Goal: Task Accomplishment & Management: Complete application form

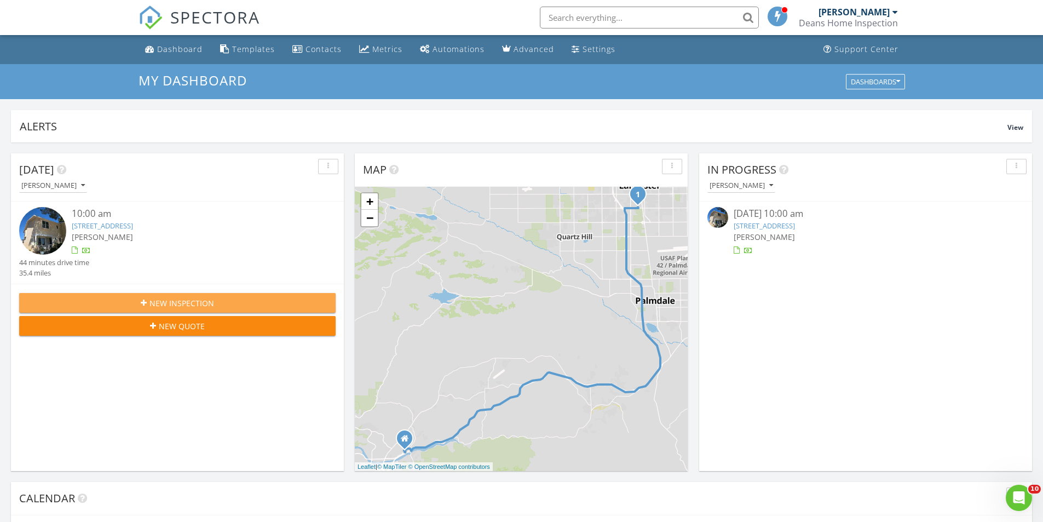
click at [146, 301] on icon "button" at bounding box center [144, 303] width 6 height 8
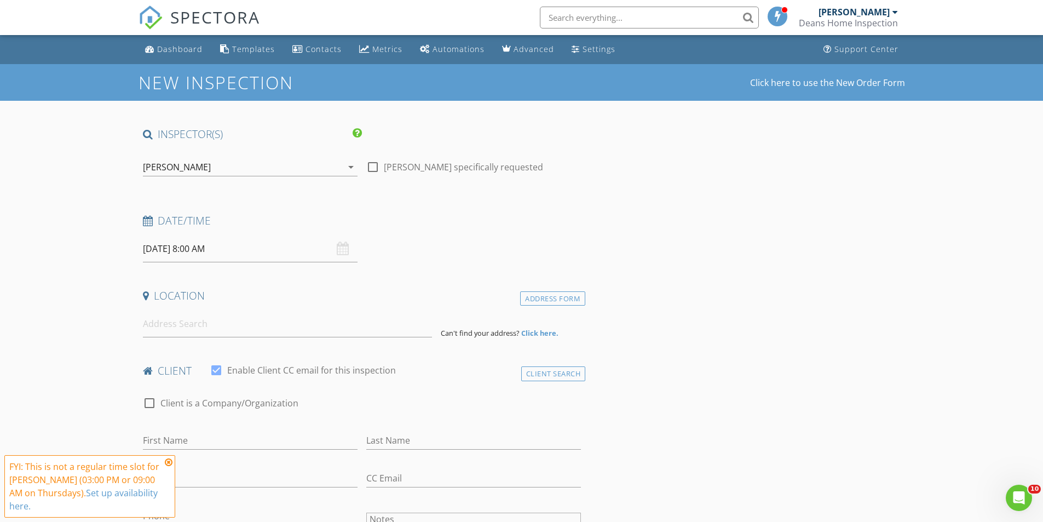
click at [371, 169] on div at bounding box center [373, 167] width 19 height 19
checkbox input "true"
click at [165, 252] on input "08/28/2025 8:00 AM" at bounding box center [250, 249] width 215 height 27
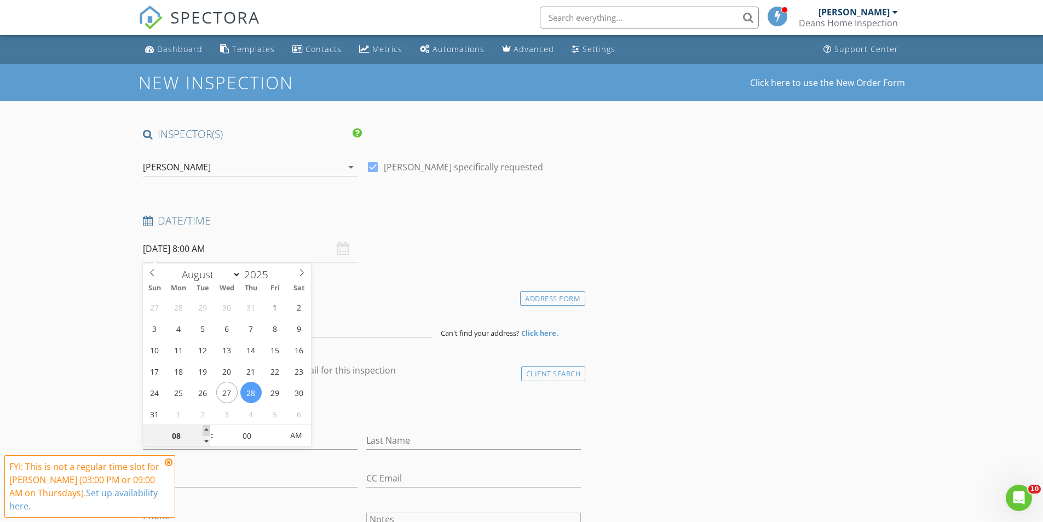
type input "09"
type input "08/28/2025 9:00 AM"
click at [206, 429] on span at bounding box center [207, 430] width 8 height 11
type input "10"
type input "08/28/2025 10:00 AM"
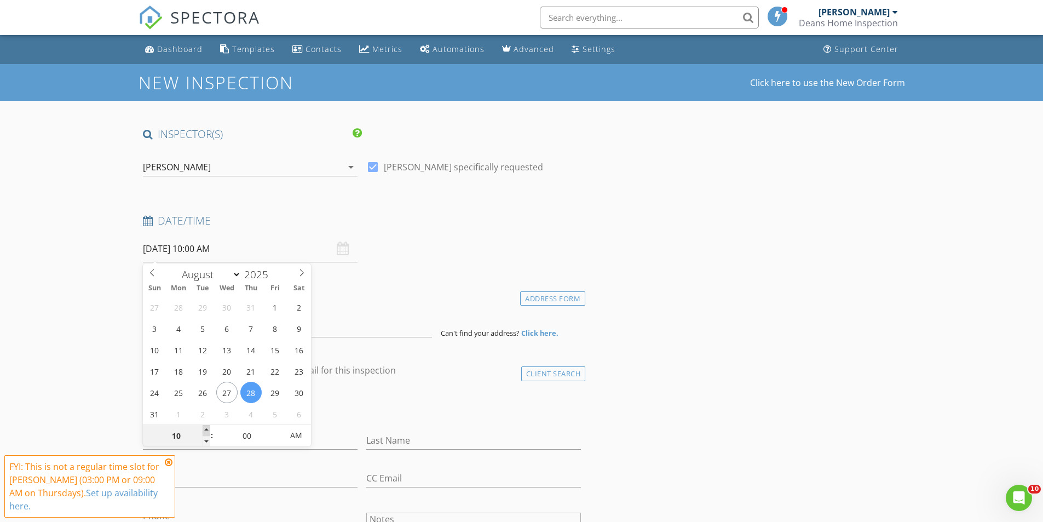
click at [206, 429] on span at bounding box center [207, 430] width 8 height 11
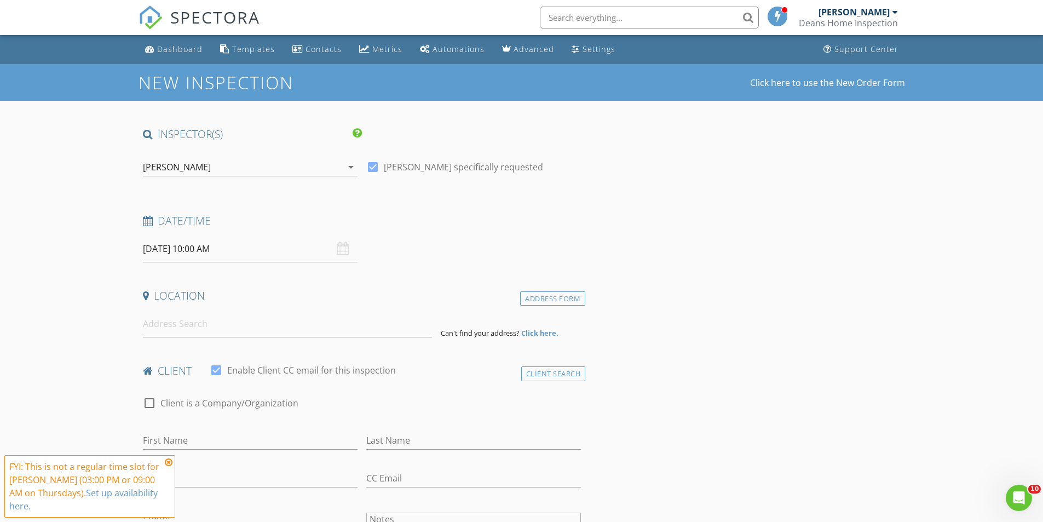
click at [169, 463] on icon at bounding box center [169, 462] width 8 height 9
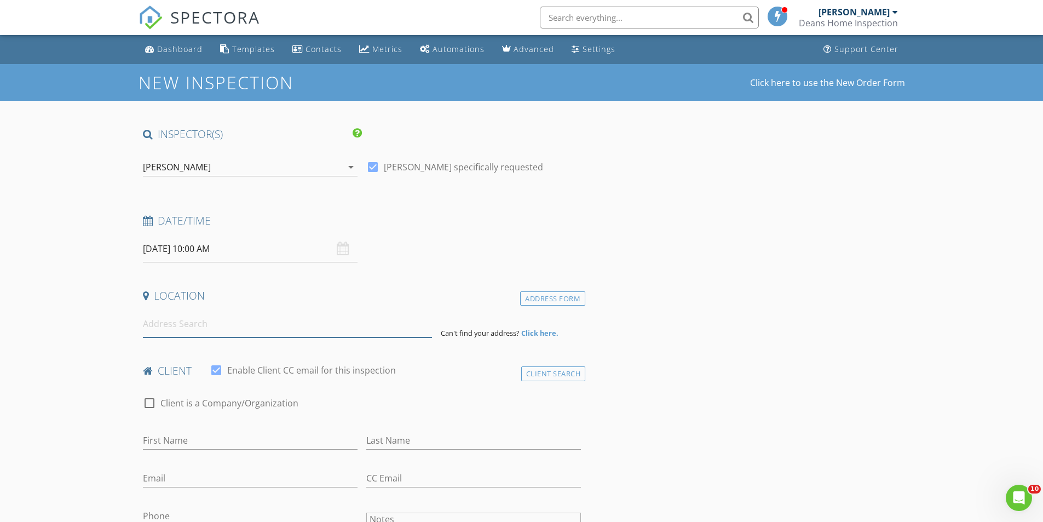
click at [193, 319] on input at bounding box center [287, 324] width 289 height 27
type input "27116 Crossglade Avenue, Santa Clarita, CA, USA"
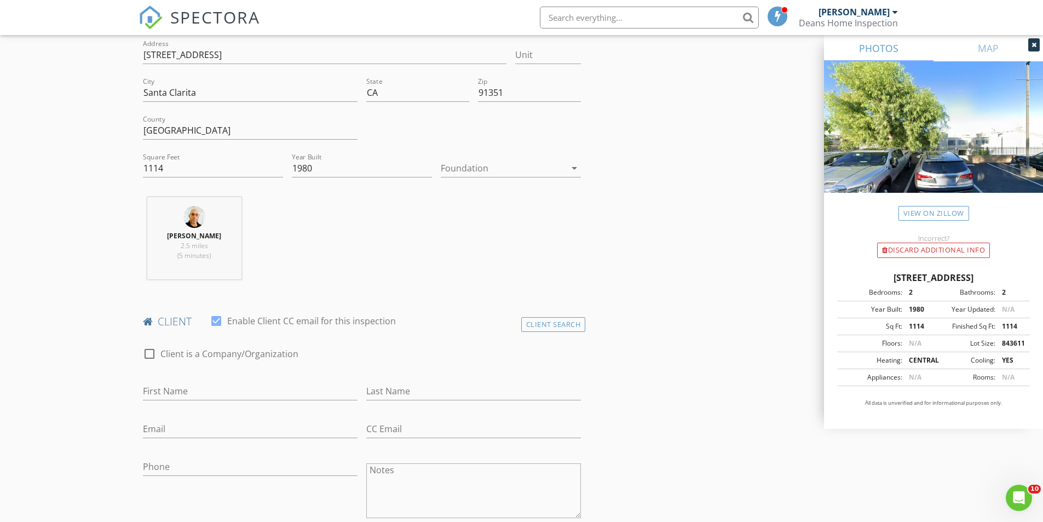
scroll to position [274, 0]
click at [532, 335] on div "client check_box Enable Client CC email for this inspection" at bounding box center [362, 325] width 447 height 22
click at [537, 325] on div "Client Search" at bounding box center [553, 324] width 65 height 15
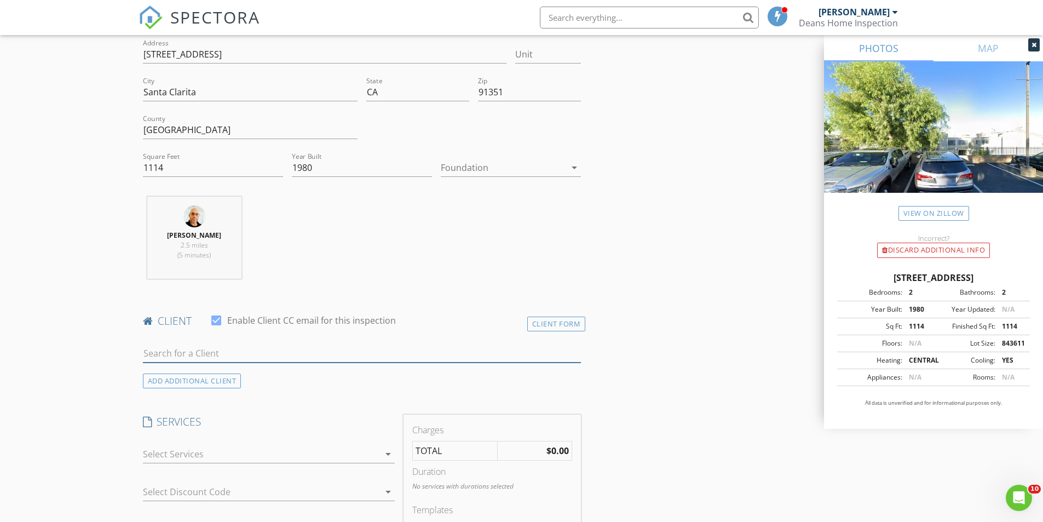
click at [347, 359] on input "text" at bounding box center [362, 353] width 439 height 18
type input "bernade"
click at [246, 384] on li "Bernadette Neil stylezawow@aol.com" at bounding box center [362, 378] width 438 height 31
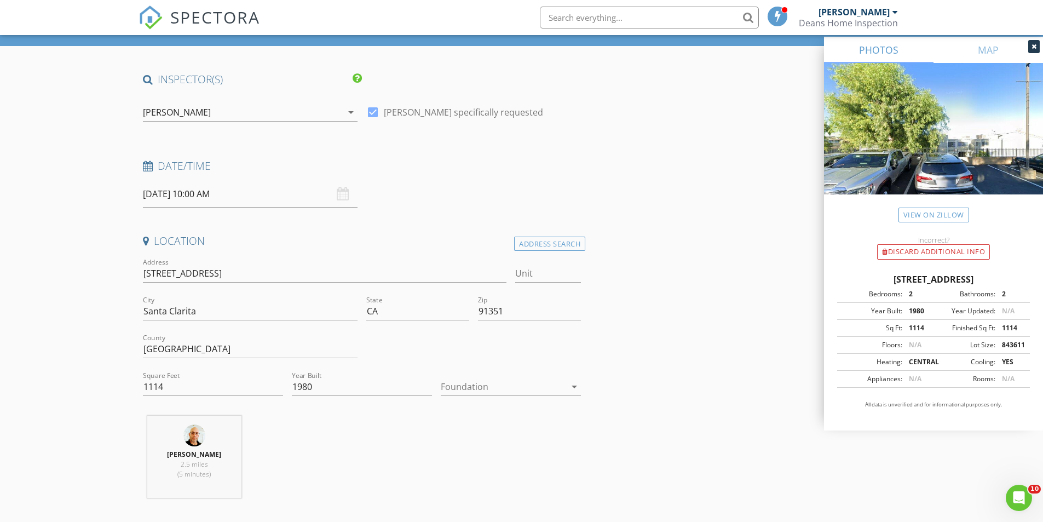
scroll to position [0, 0]
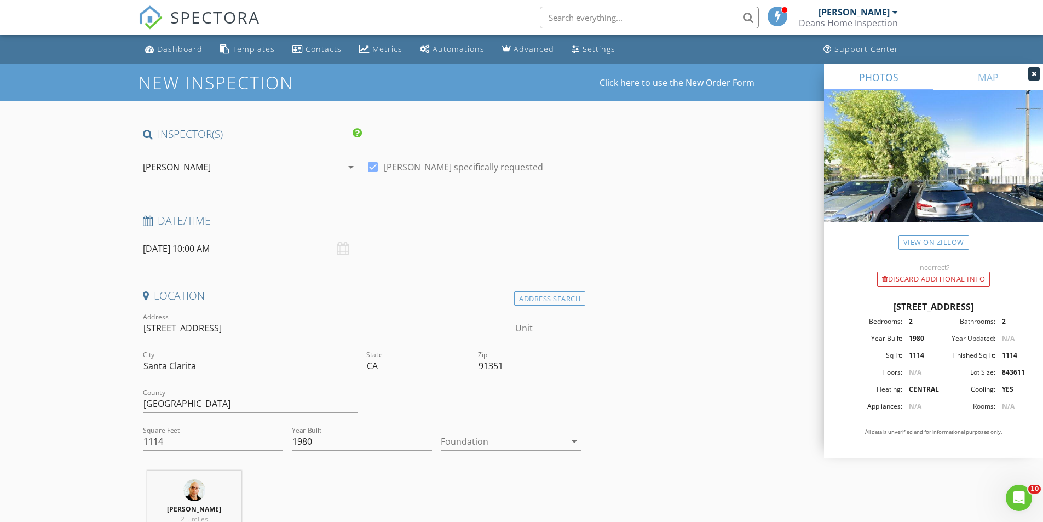
click at [481, 443] on div at bounding box center [503, 442] width 125 height 18
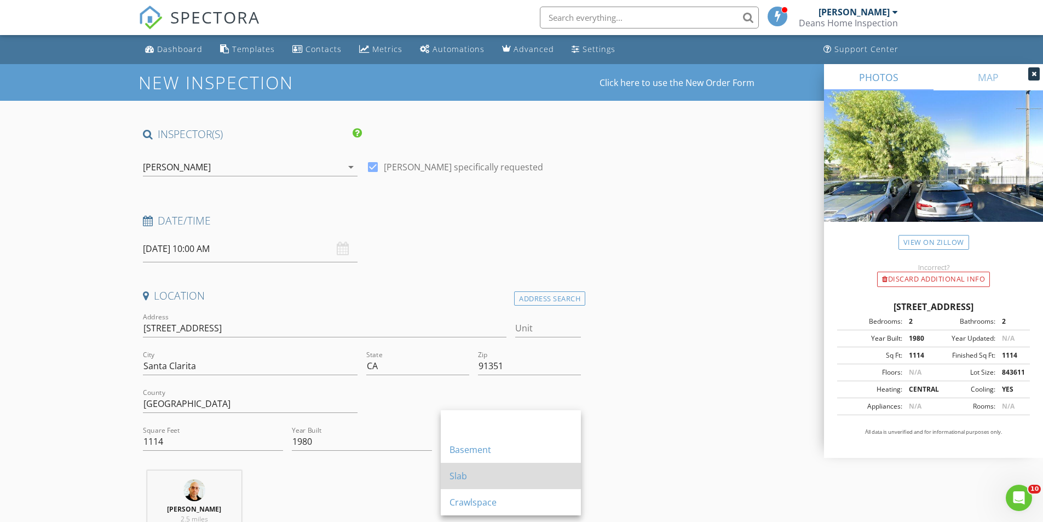
click at [471, 480] on div "Slab" at bounding box center [511, 475] width 123 height 13
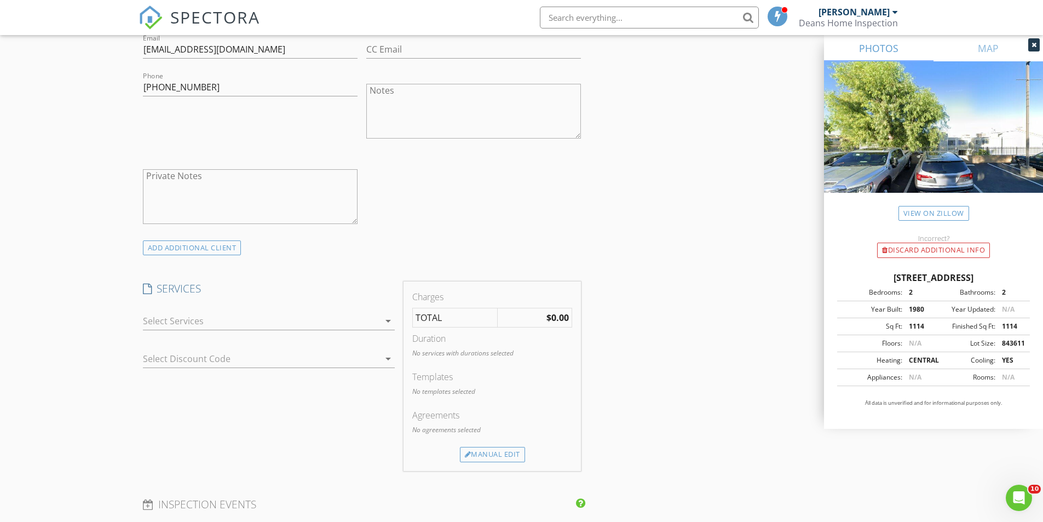
scroll to position [657, 0]
click at [153, 313] on div at bounding box center [261, 317] width 237 height 18
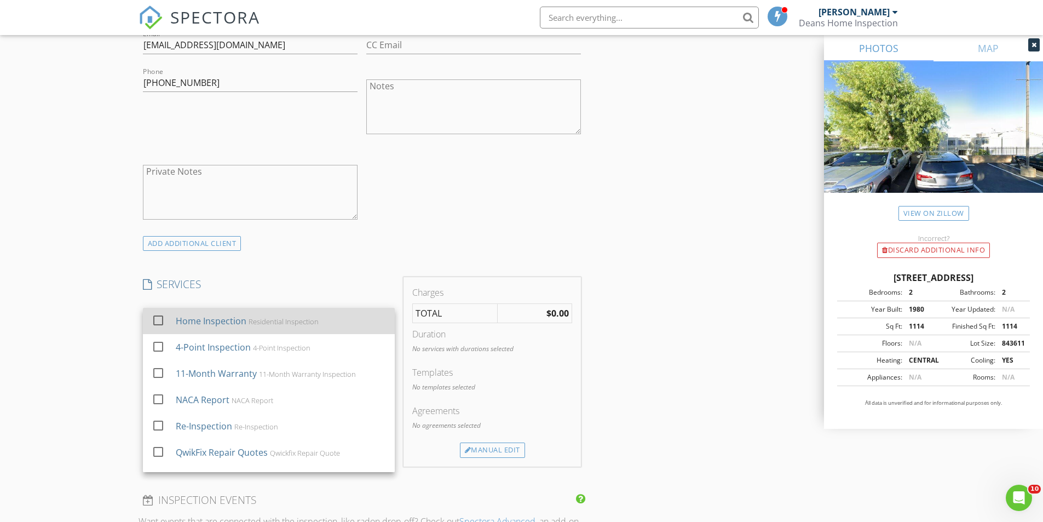
click at [153, 319] on div at bounding box center [158, 320] width 19 height 19
checkbox input "true"
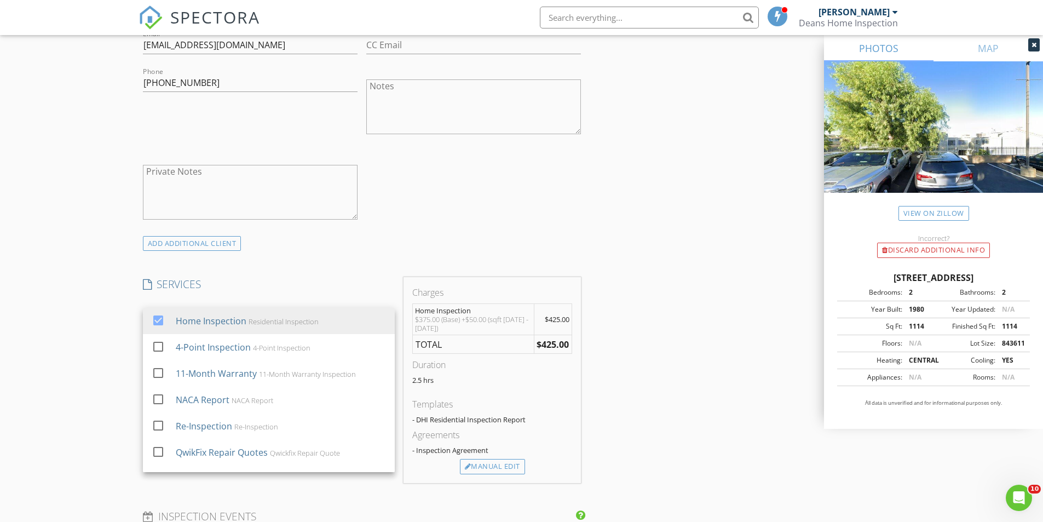
click at [73, 325] on div "New Inspection Click here to use the New Order Form INSPECTOR(S) check_box Jere…" at bounding box center [521, 400] width 1043 height 1987
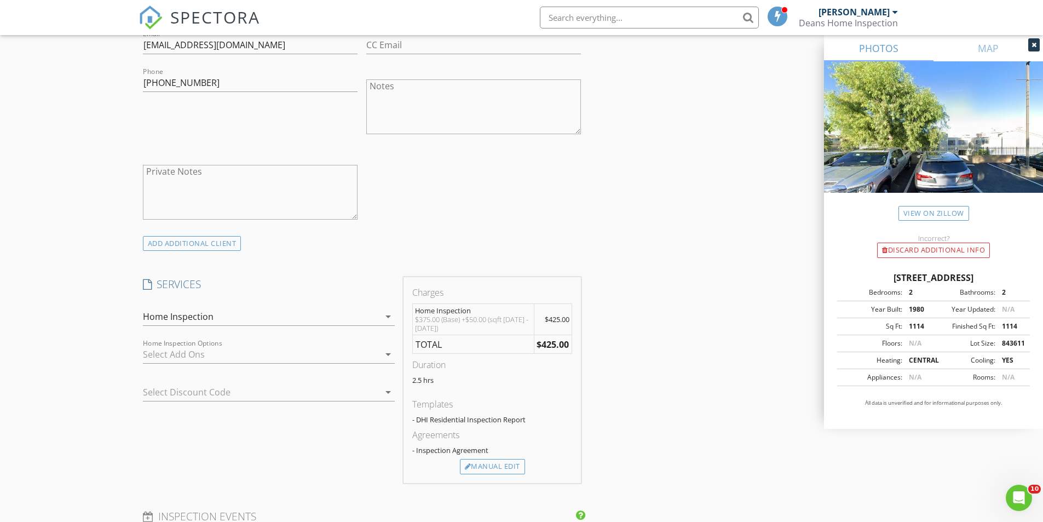
click at [170, 392] on div at bounding box center [253, 392] width 221 height 18
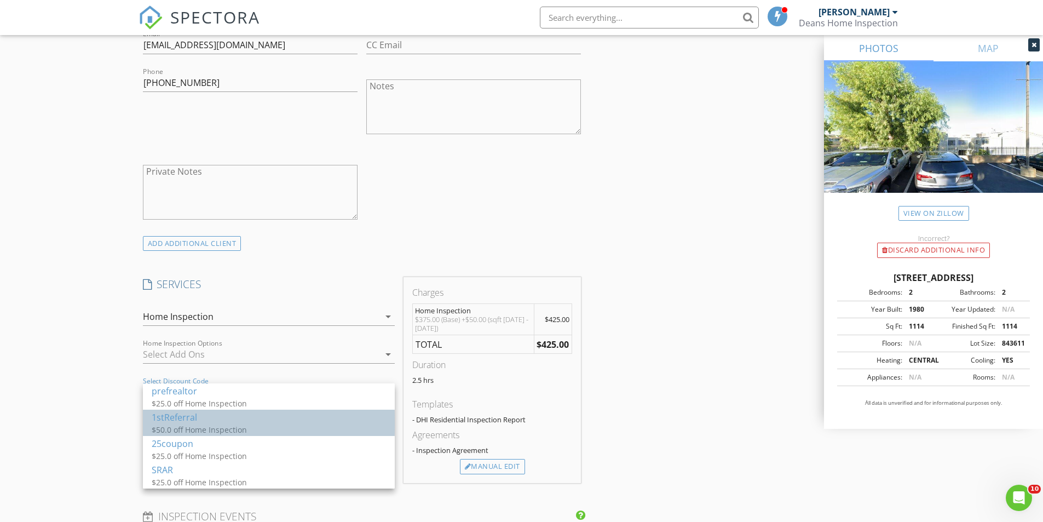
click at [174, 419] on div "1stReferral" at bounding box center [269, 417] width 234 height 13
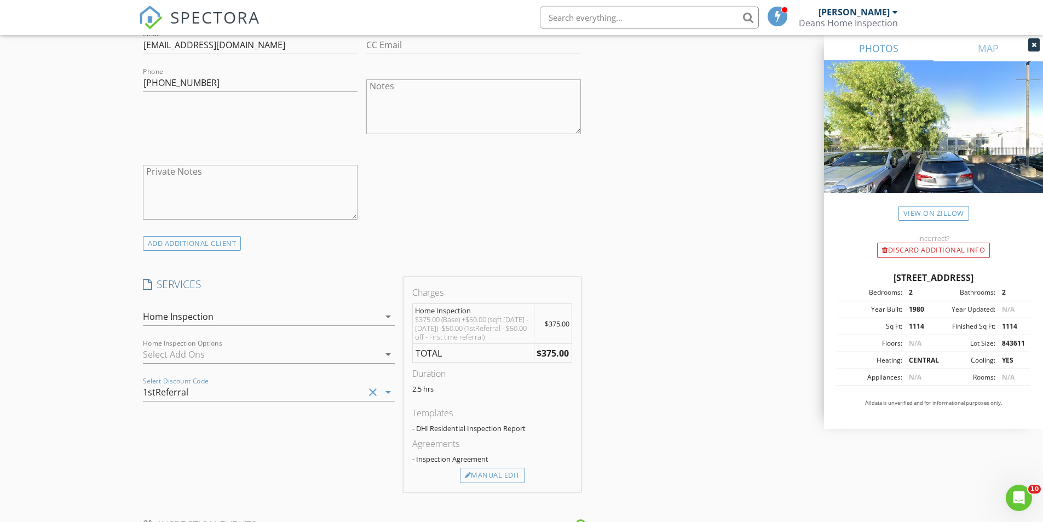
click at [496, 466] on div "Agreements - Inspection Agreement" at bounding box center [492, 452] width 160 height 31
click at [495, 474] on div "Manual Edit" at bounding box center [492, 475] width 65 height 15
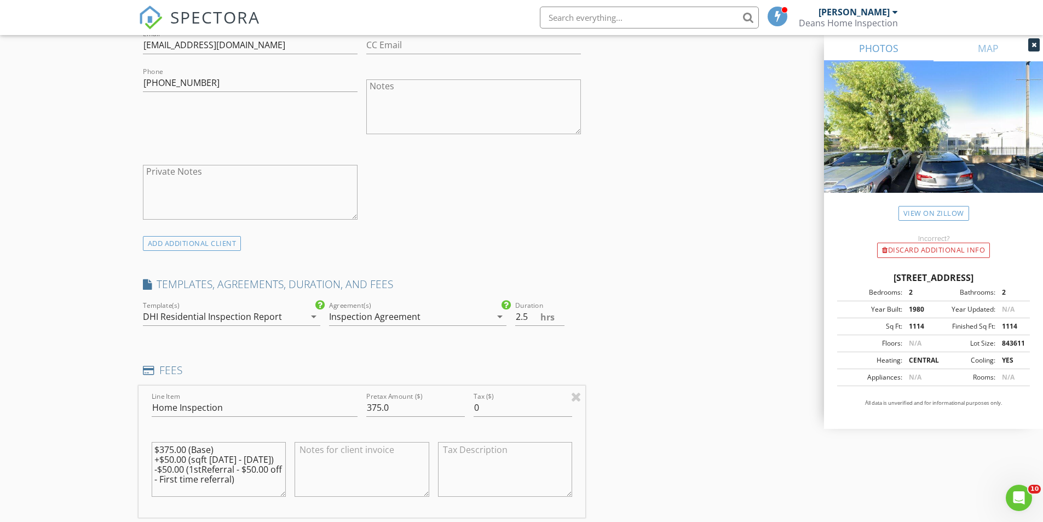
scroll to position [712, 0]
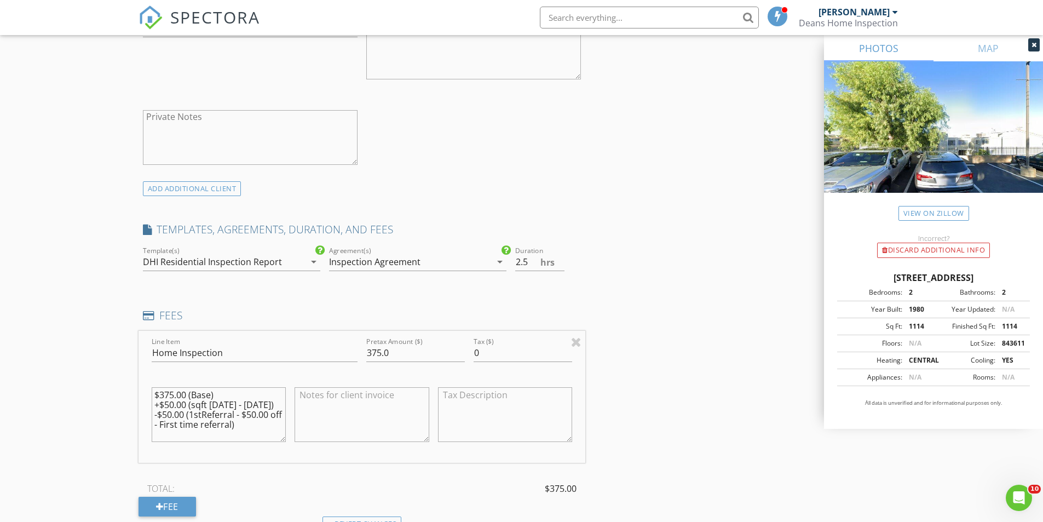
drag, startPoint x: 188, startPoint y: 414, endPoint x: 259, endPoint y: 429, distance: 72.3
click at [259, 429] on textarea "$375.00 (Base) +$50.00 (sqft 1000 - 1500) -$50.00 (1stReferral - $50.00 off - F…" at bounding box center [219, 414] width 135 height 55
type textarea "$375.00 (Base) +$50.00 (sqft 1000 - 1500) -$50.00 (Past Client)"
click at [97, 392] on div "New Inspection Click here to use the New Order Form INSPECTOR(S) check_box Jere…" at bounding box center [521, 397] width 1043 height 2091
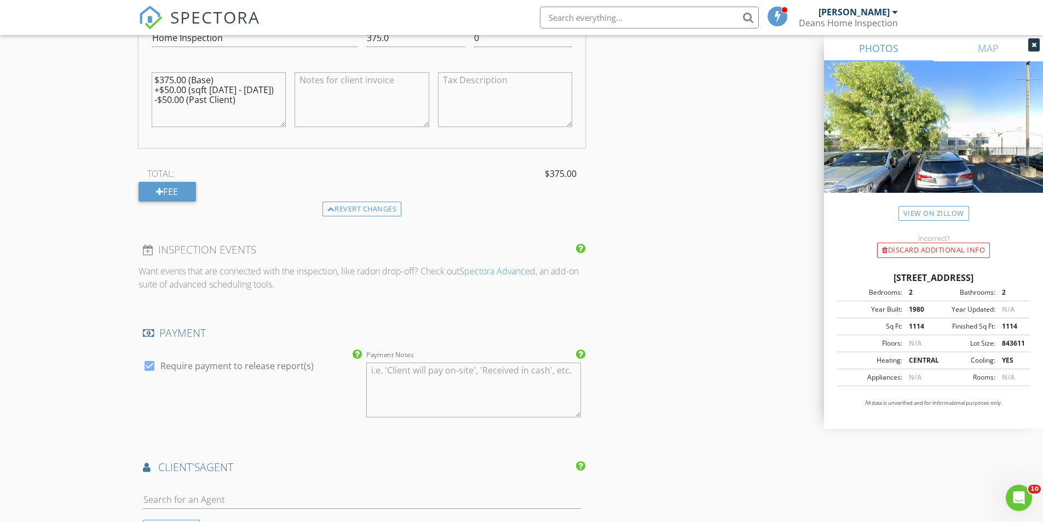
scroll to position [1095, 0]
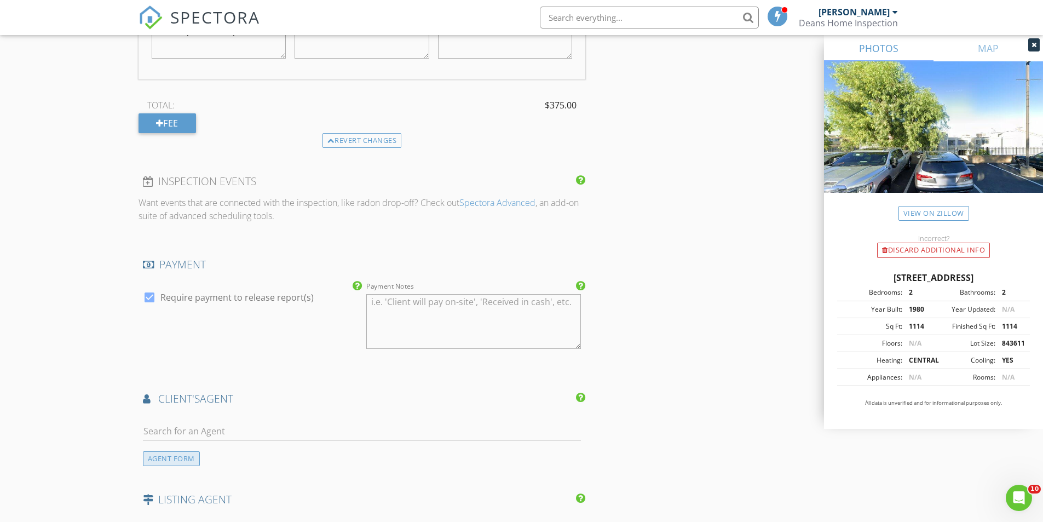
click at [152, 456] on div "AGENT FORM" at bounding box center [171, 458] width 57 height 15
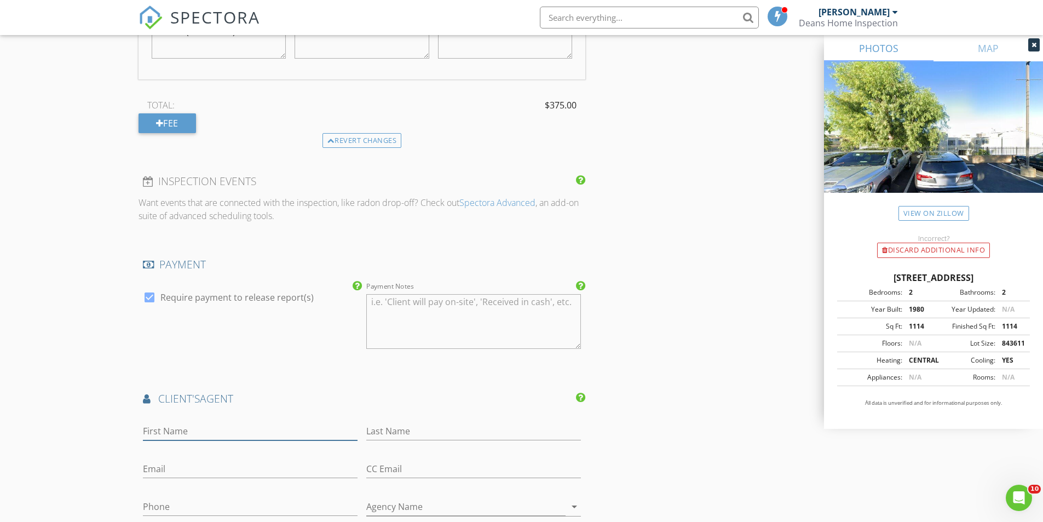
click at [199, 433] on input "First Name" at bounding box center [250, 431] width 215 height 18
type input "Jonathan"
type input "Kallestad"
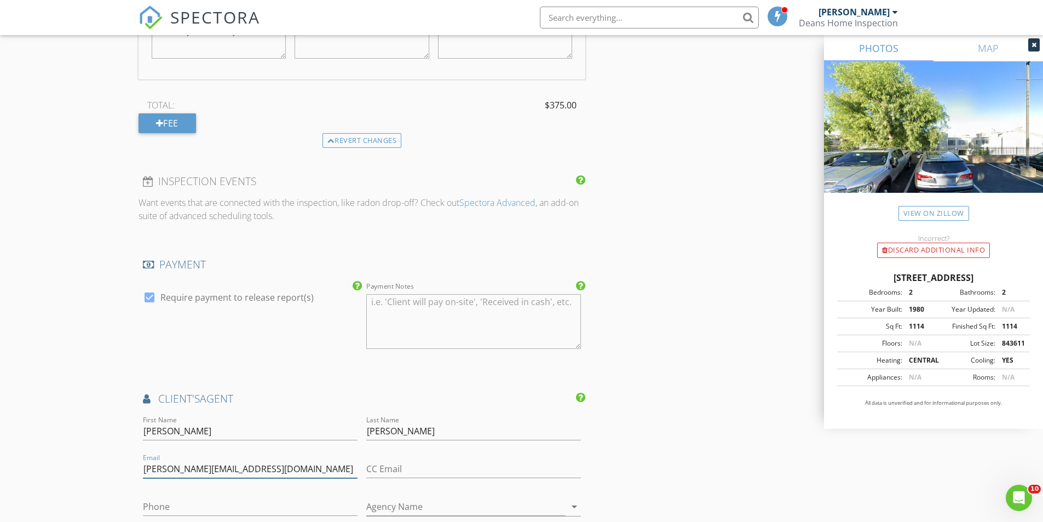
type input "jonathan@heroesrealestate.com"
type input "661-644-2184"
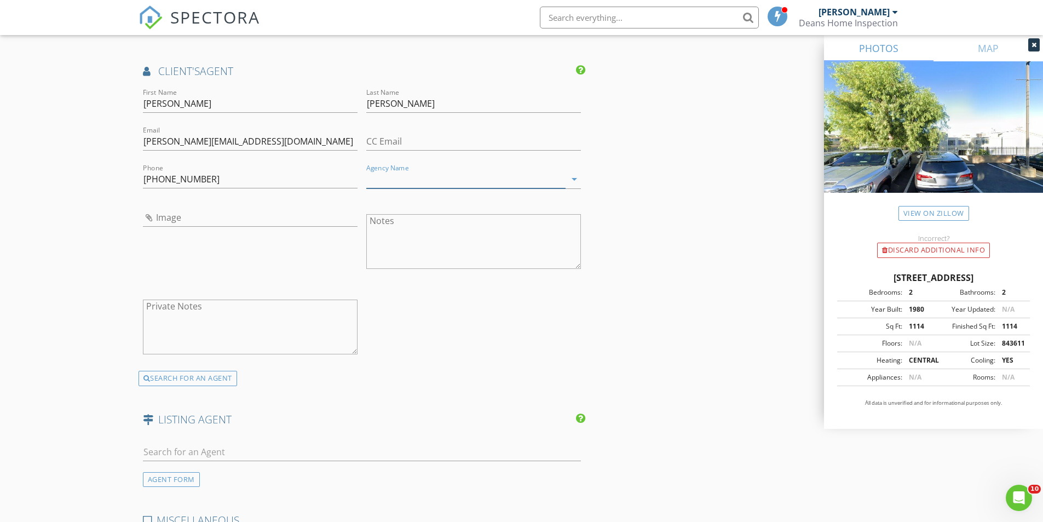
scroll to position [1424, 0]
click at [172, 219] on input "Image" at bounding box center [250, 217] width 215 height 18
type input "4208695b24ac583b6b83be915c80feba-h_l.jpg"
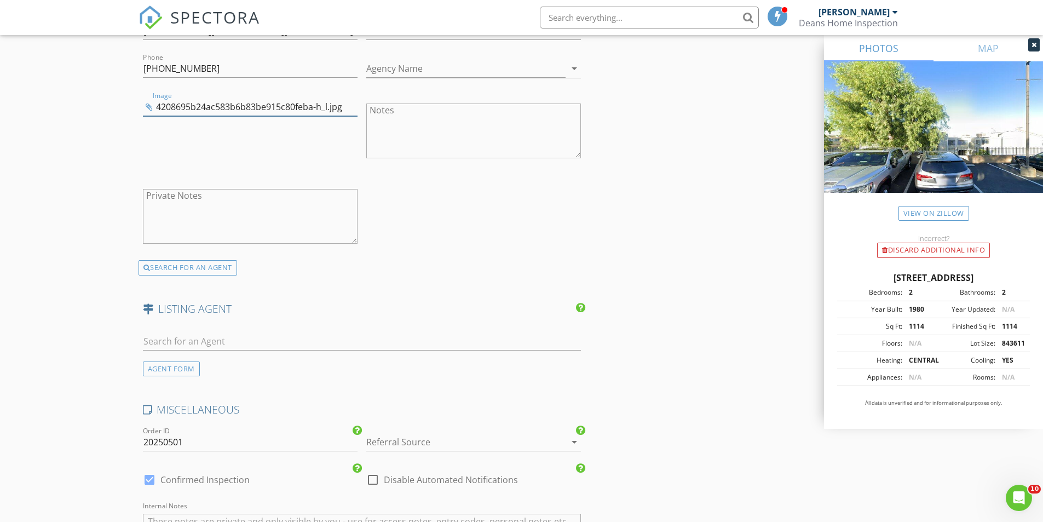
scroll to position [1588, 0]
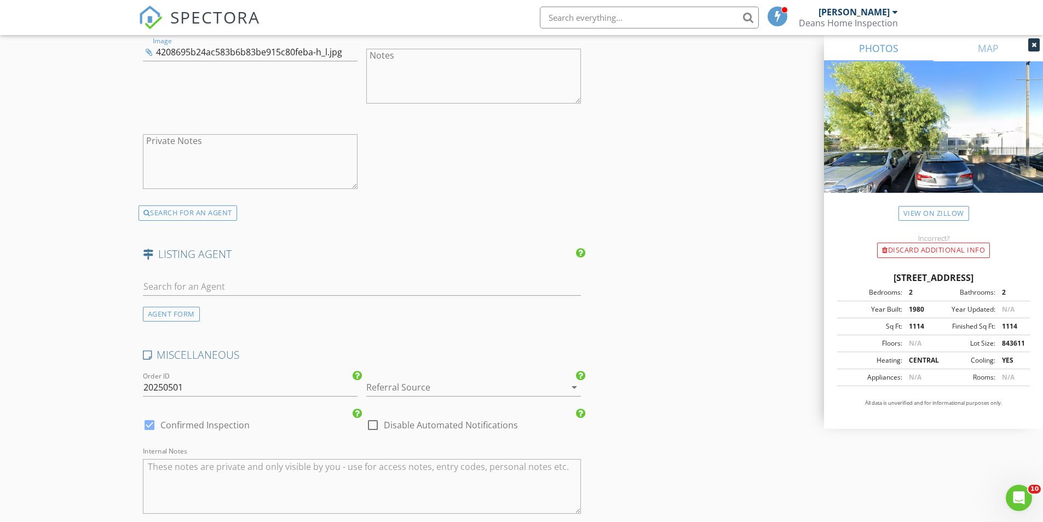
click at [409, 388] on div at bounding box center [458, 387] width 184 height 18
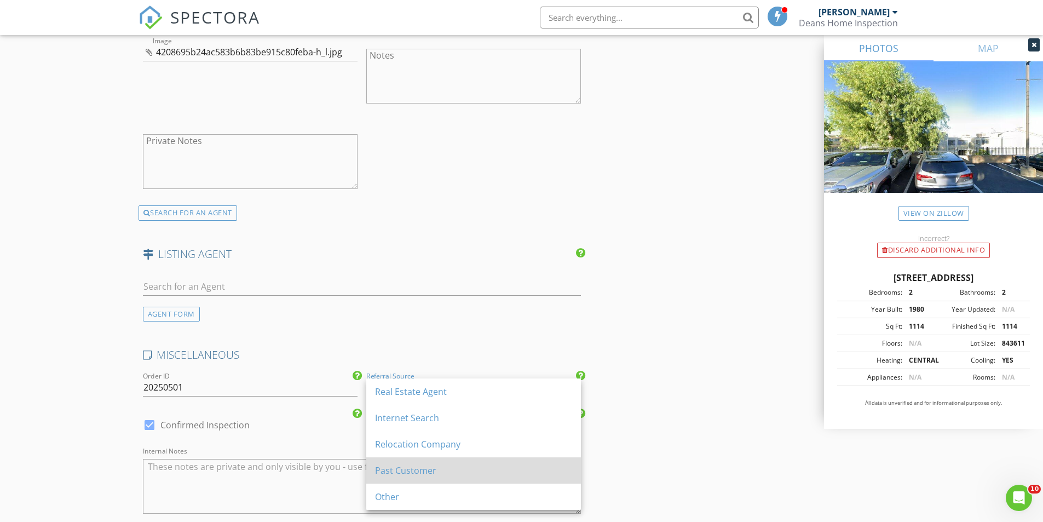
click at [409, 467] on div "Past Customer" at bounding box center [473, 470] width 197 height 13
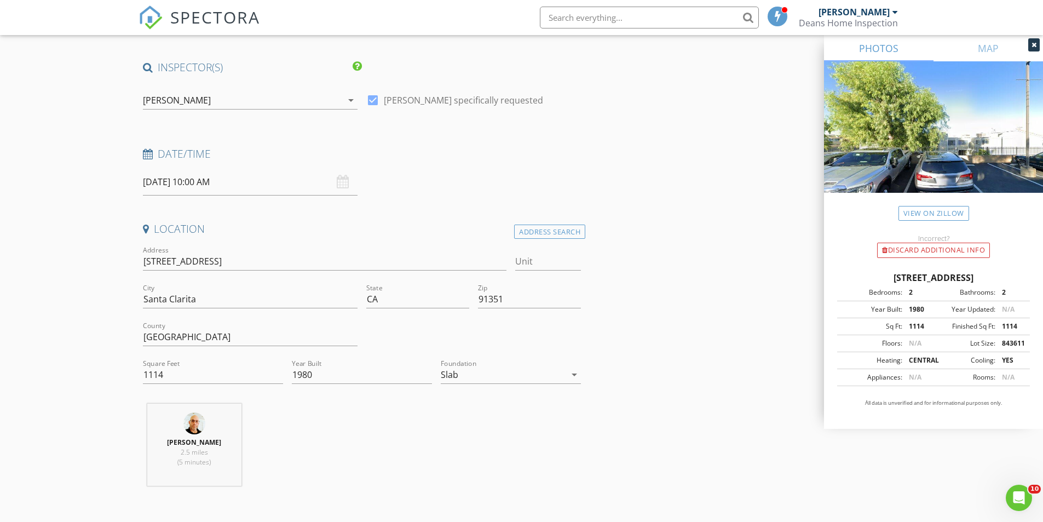
scroll to position [55, 0]
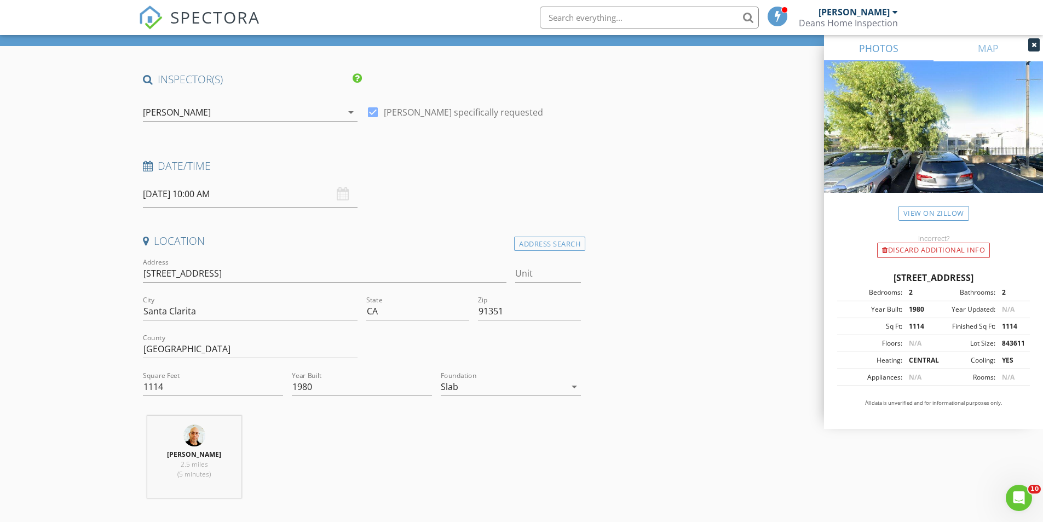
click at [521, 262] on div "Unit" at bounding box center [548, 276] width 66 height 36
click at [529, 267] on input "Unit" at bounding box center [548, 274] width 66 height 18
type input "2"
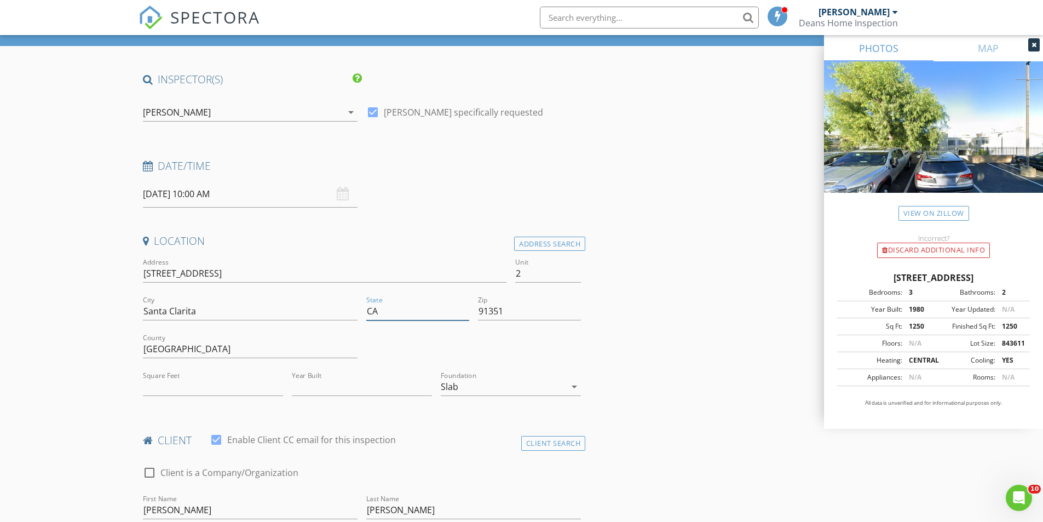
type input "1250"
type input "1980"
type input "2.5"
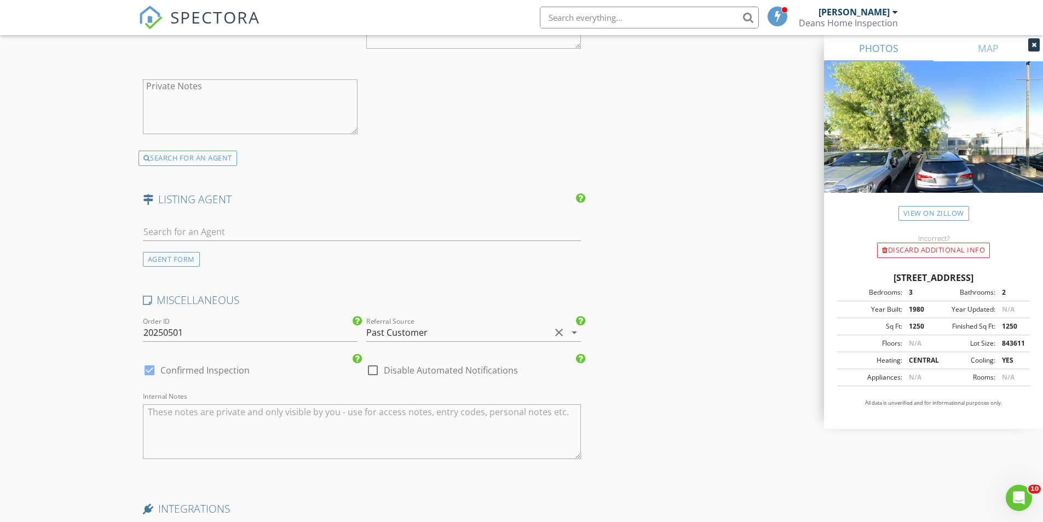
scroll to position [1880, 0]
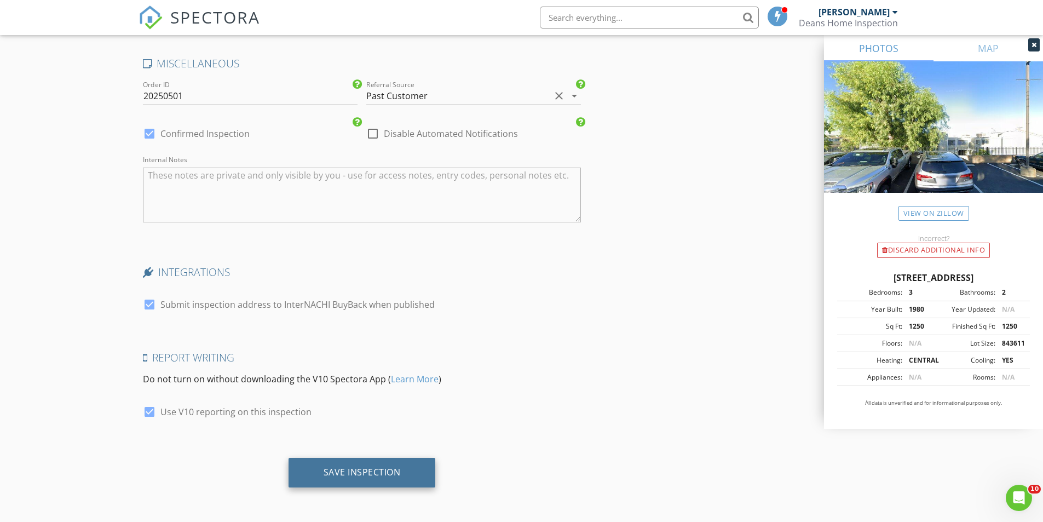
click at [352, 477] on div "Save Inspection" at bounding box center [362, 472] width 77 height 11
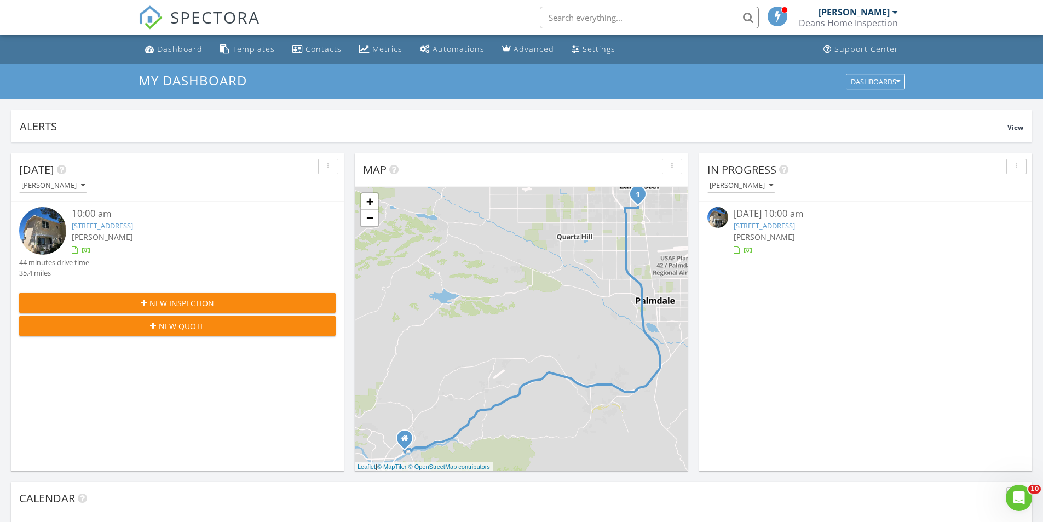
click at [573, 13] on input "text" at bounding box center [649, 18] width 219 height 22
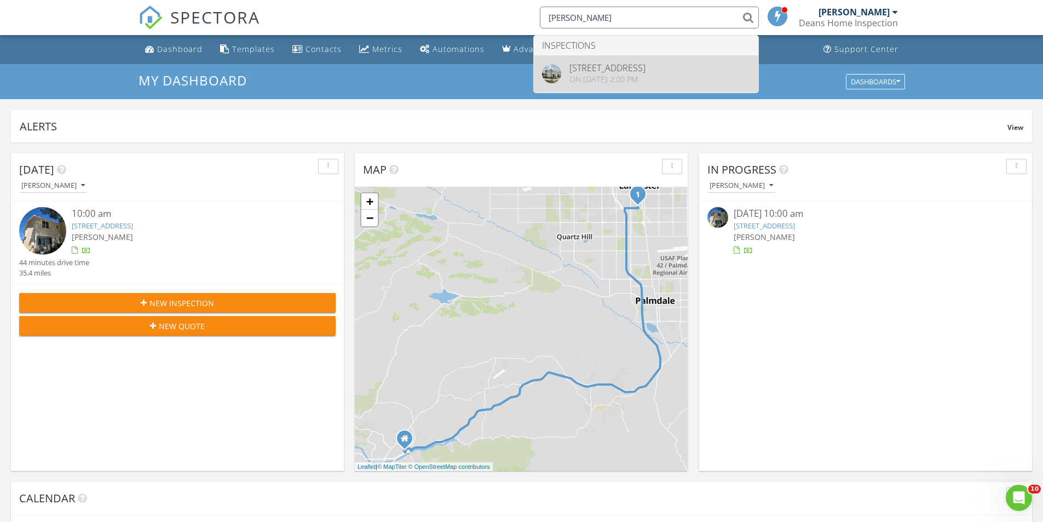
type input "bernade"
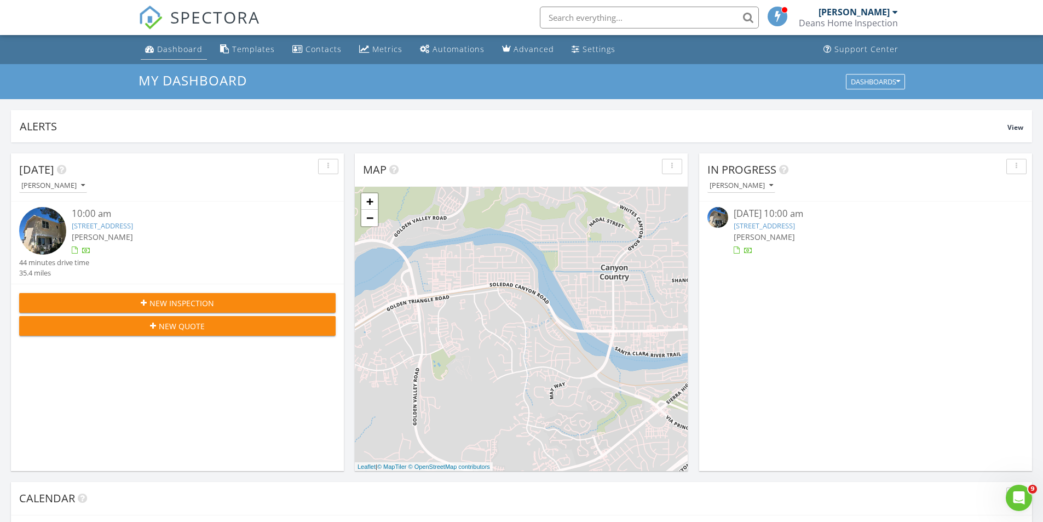
click at [177, 44] on div "Dashboard" at bounding box center [179, 49] width 45 height 10
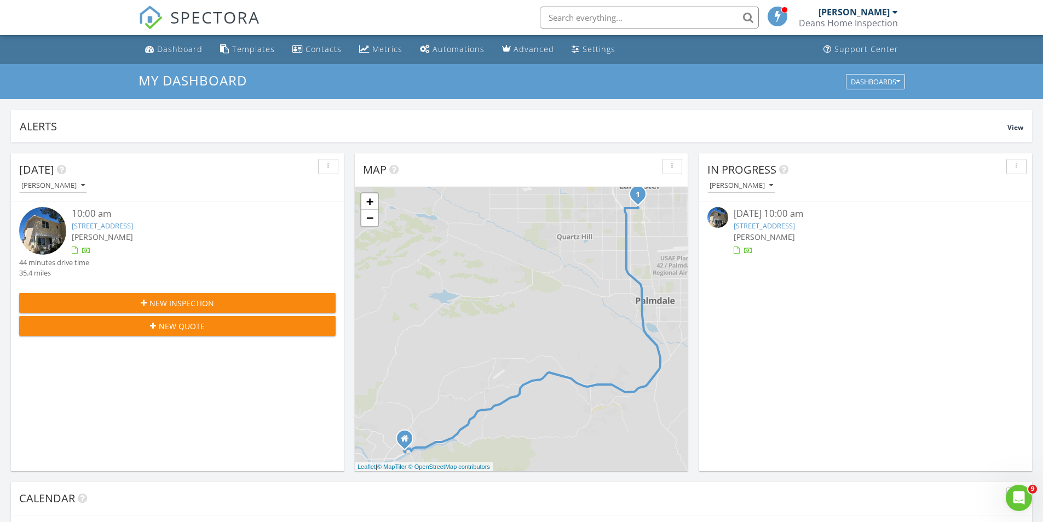
click at [133, 223] on link "[STREET_ADDRESS]" at bounding box center [102, 226] width 61 height 10
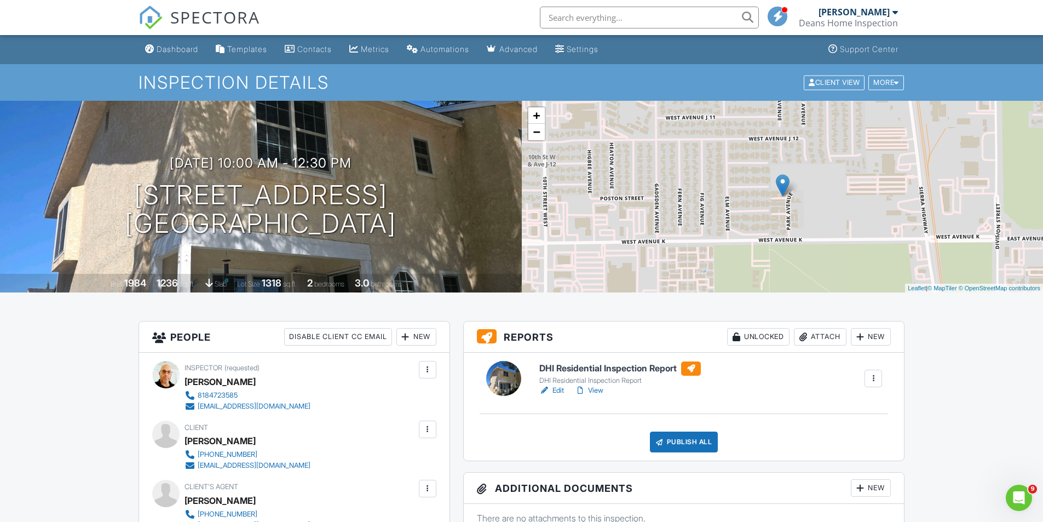
click at [1010, 495] on div "Open Intercom Messenger" at bounding box center [1019, 498] width 36 height 36
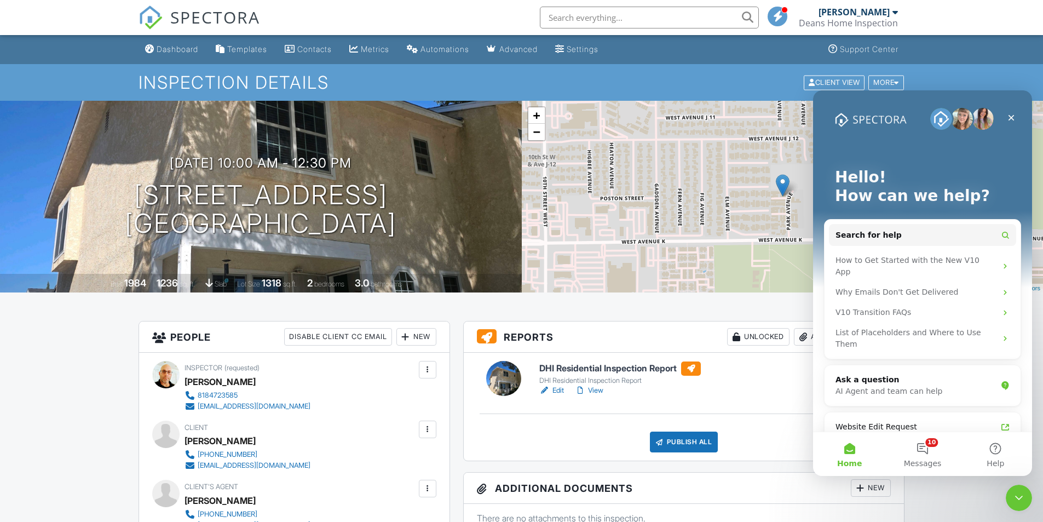
click at [1010, 122] on icon "Close" at bounding box center [1011, 117] width 9 height 9
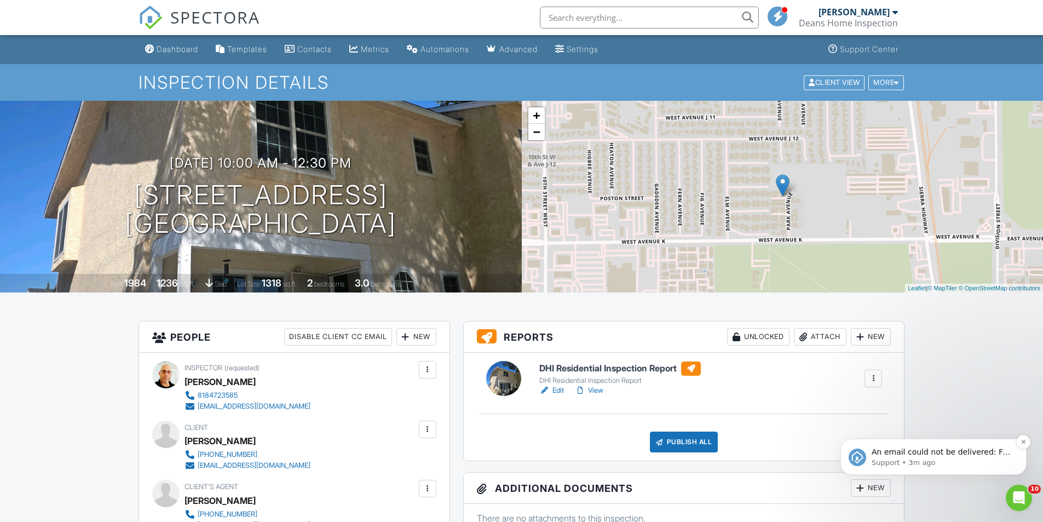
click at [927, 447] on p "An email could not be delivered: For more information, view Why emails don't ge…" at bounding box center [942, 452] width 141 height 11
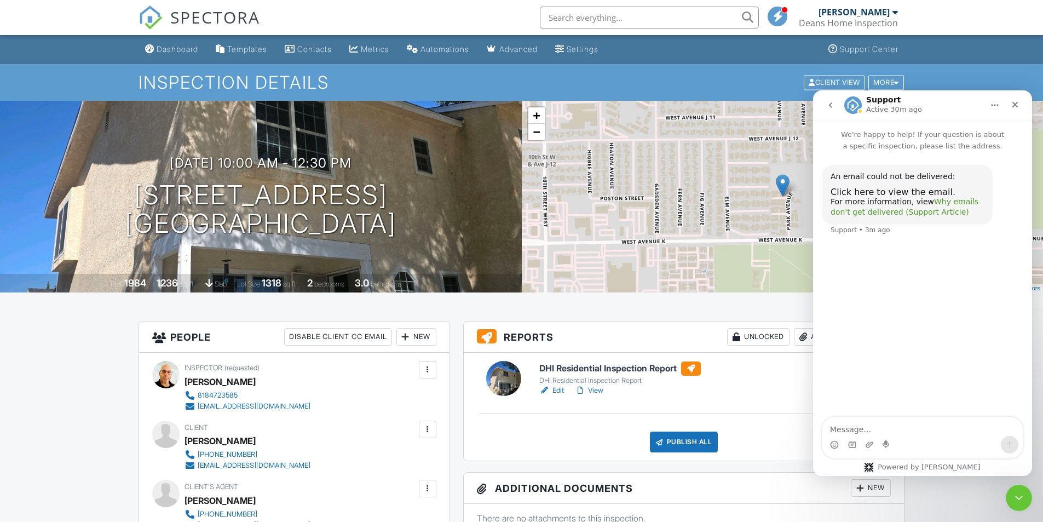
click at [899, 210] on link "Why emails don't get delivered (Support Article)" at bounding box center [905, 207] width 148 height 20
click at [1015, 105] on icon "Close" at bounding box center [1015, 104] width 9 height 9
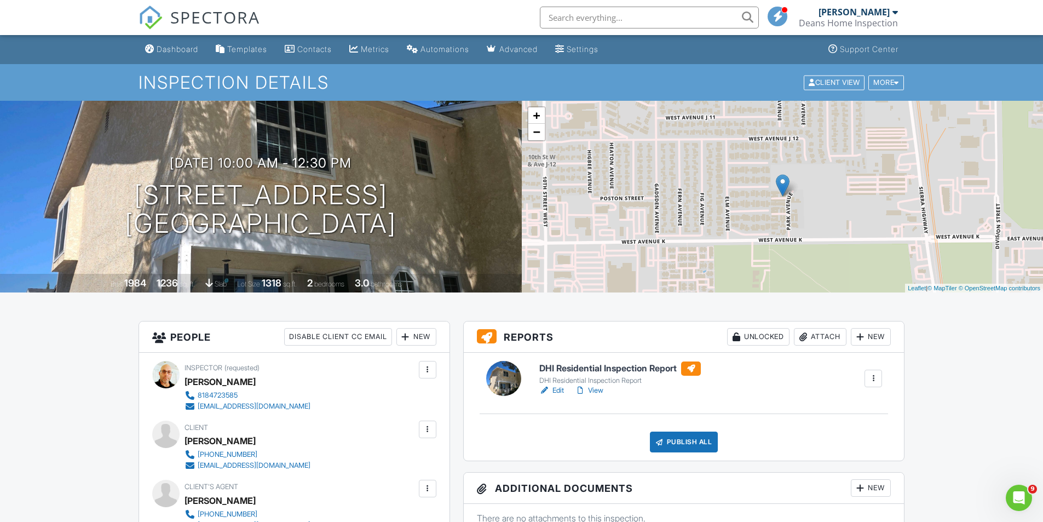
click at [175, 35] on div "SPECTORA" at bounding box center [200, 17] width 122 height 35
click at [175, 50] on div "Dashboard" at bounding box center [178, 48] width 42 height 9
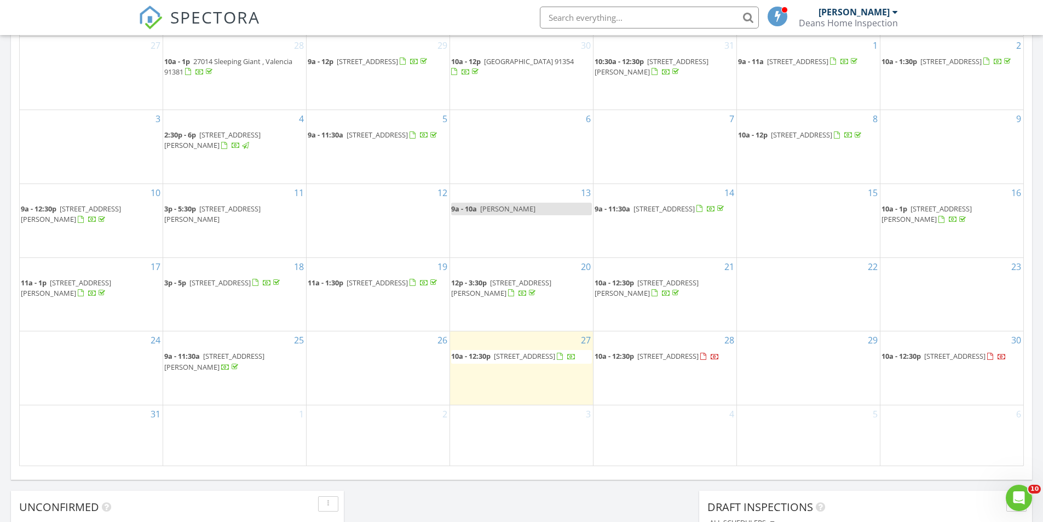
scroll to position [602, 0]
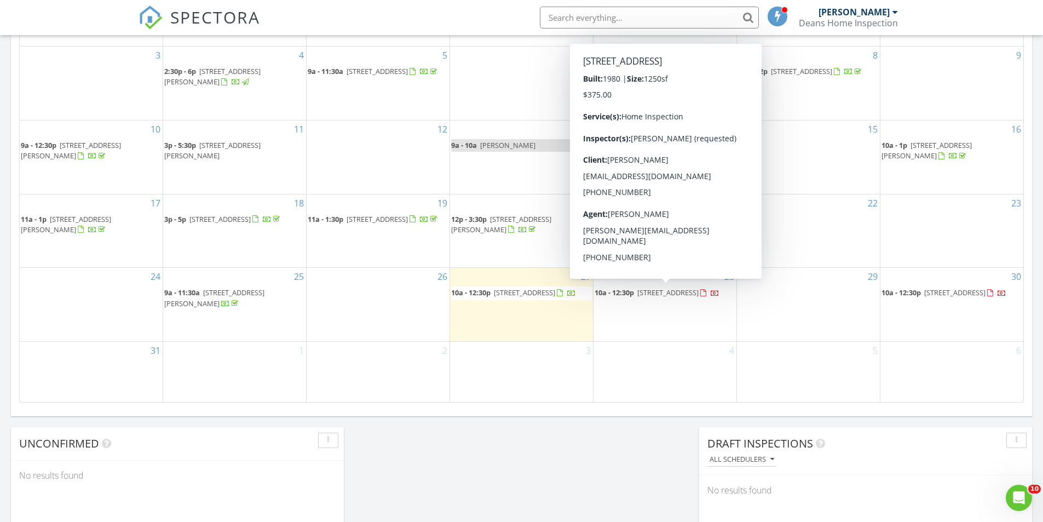
click at [697, 292] on span "27116 Crossglade Ave 2, Santa Clarita 91351" at bounding box center [668, 293] width 61 height 10
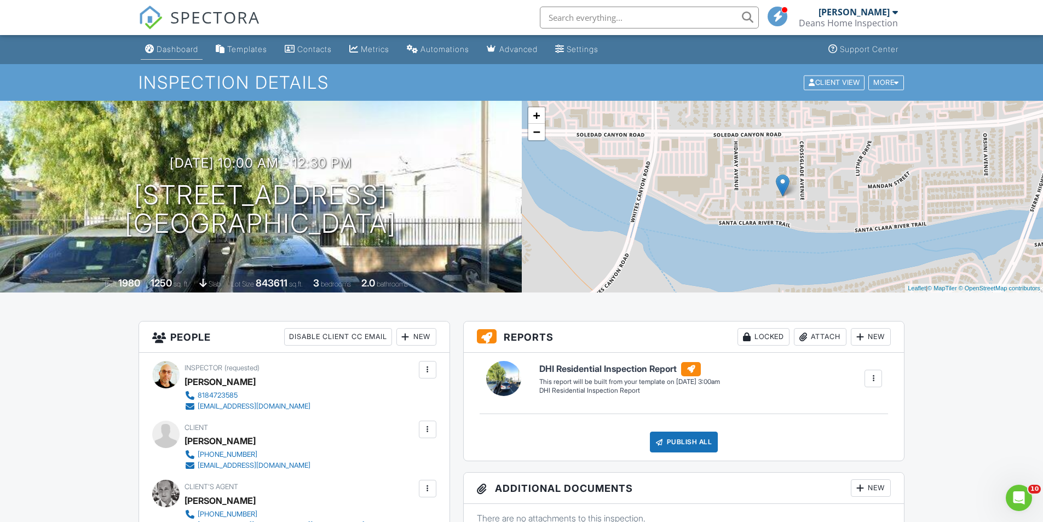
click at [176, 44] on link "Dashboard" at bounding box center [172, 49] width 62 height 20
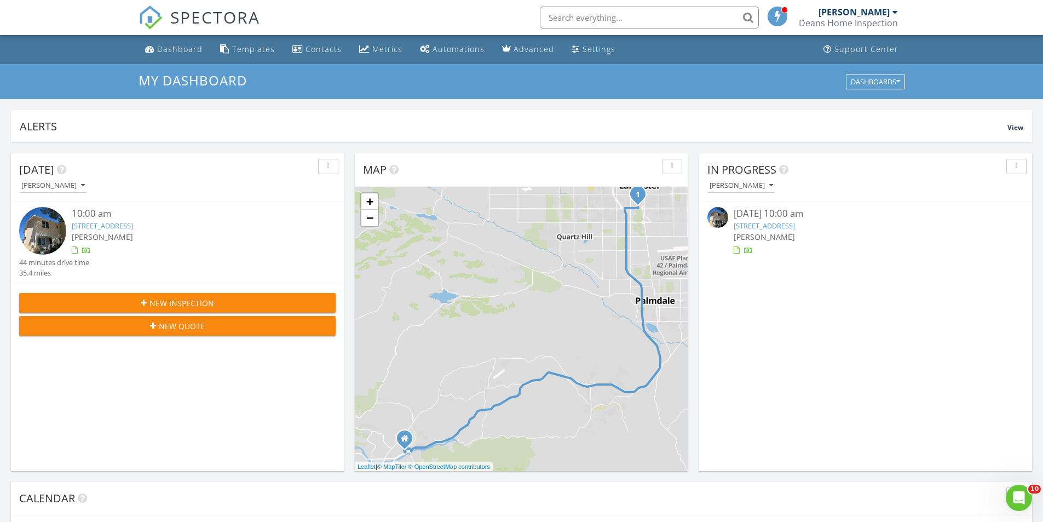
click at [133, 223] on link "43665 Park Ave, Lancaster, CA 93534" at bounding box center [102, 226] width 61 height 10
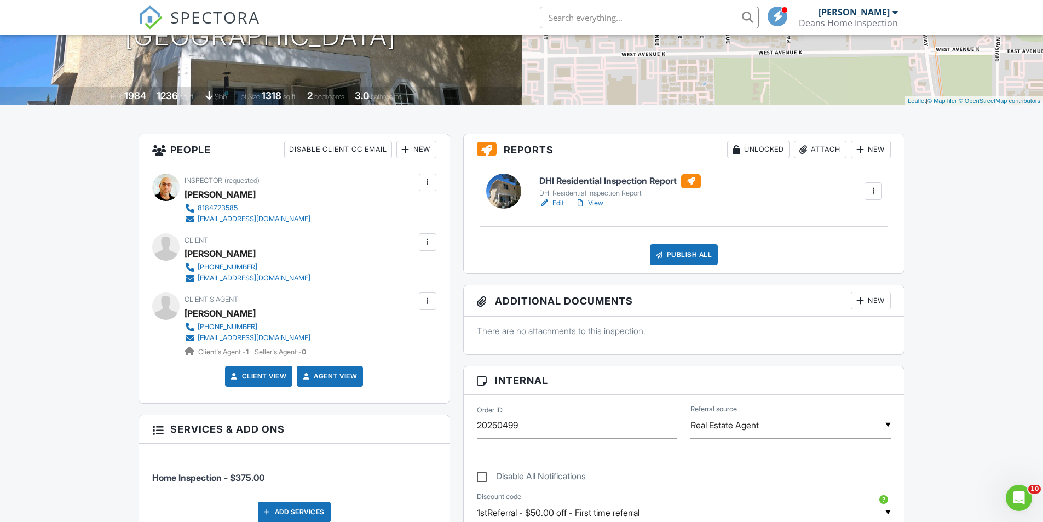
scroll to position [164, 0]
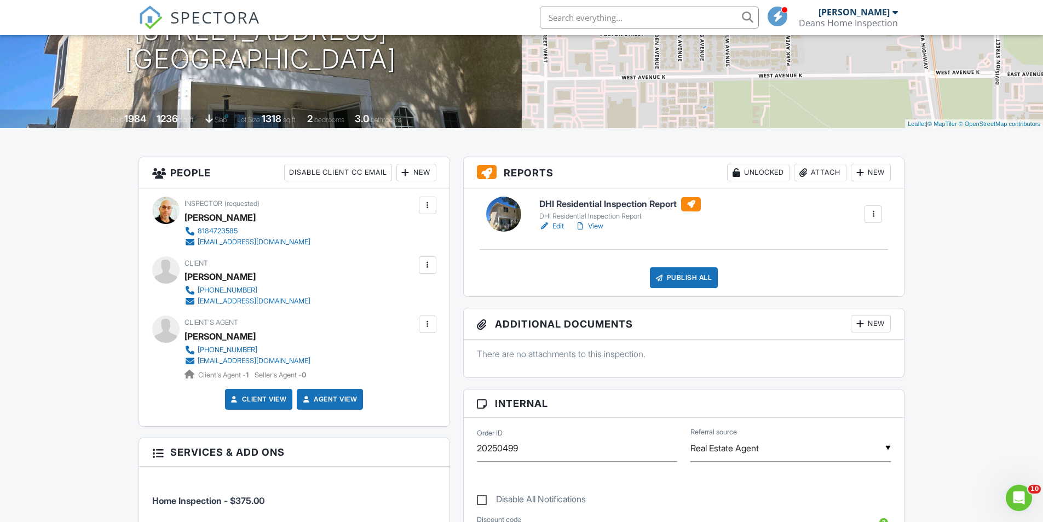
click at [556, 225] on link "Edit" at bounding box center [551, 226] width 25 height 11
